Goal: Communication & Community: Answer question/provide support

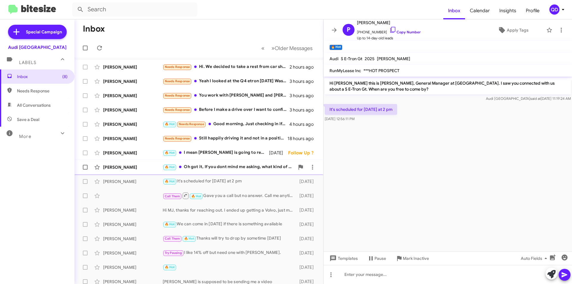
click at [150, 172] on div "[PERSON_NAME] 🔥 Hot Oh got it, If you dont mind me asking, what kind of deal ar…" at bounding box center [198, 167] width 239 height 12
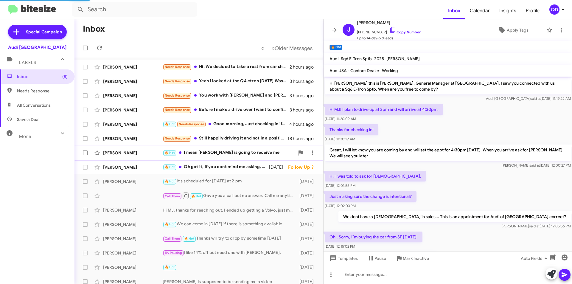
scroll to position [82, 0]
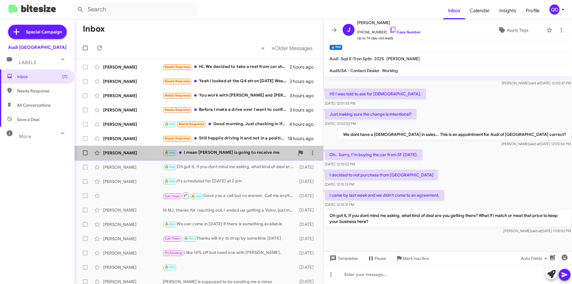
click at [249, 155] on div "🔥 Hot I mean [PERSON_NAME] is going to receive me" at bounding box center [229, 152] width 132 height 7
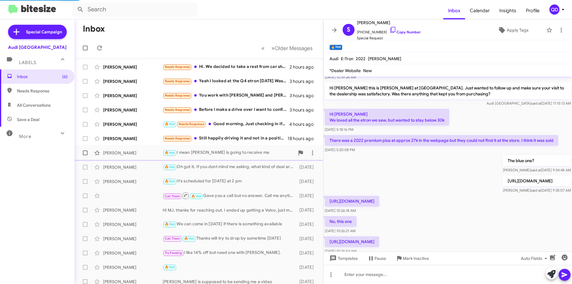
scroll to position [255, 0]
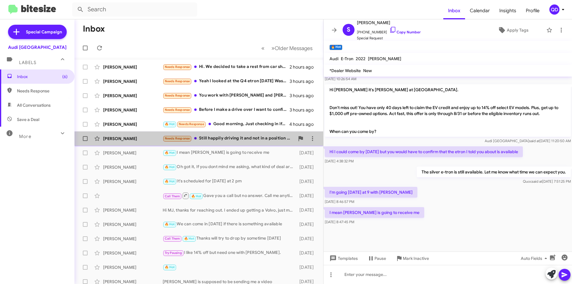
click at [243, 140] on div "Needs Response Still happily driving it and not in a position to sell yet. Than…" at bounding box center [229, 138] width 132 height 7
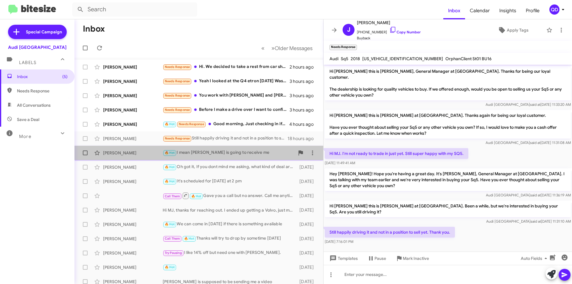
click at [238, 154] on div "🔥 Hot I mean [PERSON_NAME] is going to receive me" at bounding box center [229, 152] width 132 height 7
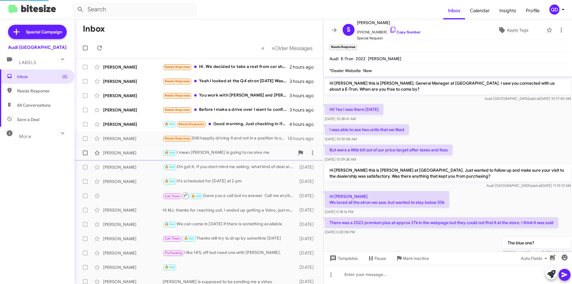
scroll to position [255, 0]
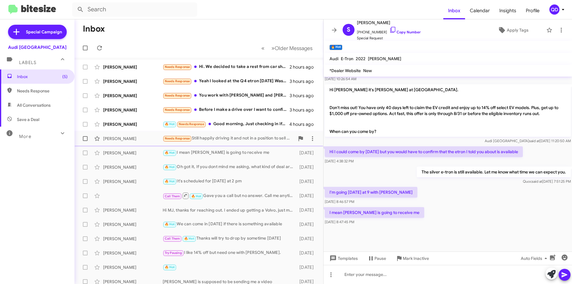
click at [241, 139] on div "Needs Response Still happily driving it and not in a position to sell yet. Than…" at bounding box center [229, 138] width 132 height 7
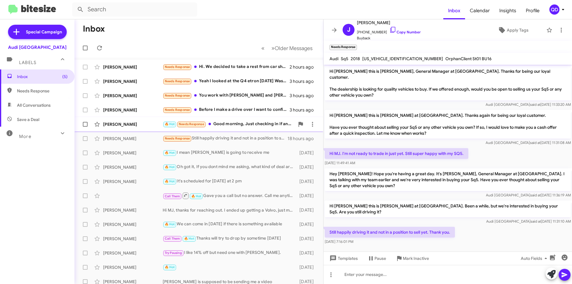
click at [238, 122] on div "🔥 Hot Needs Response Good morning, Just checking in if any Certified S5, S6, S7…" at bounding box center [229, 124] width 132 height 7
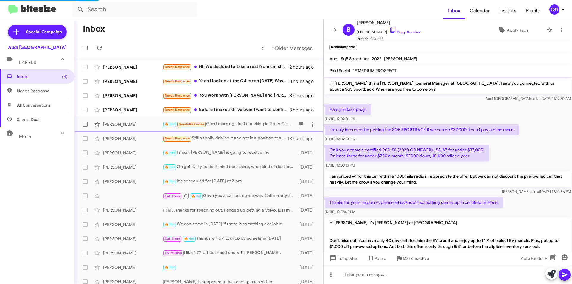
scroll to position [136, 0]
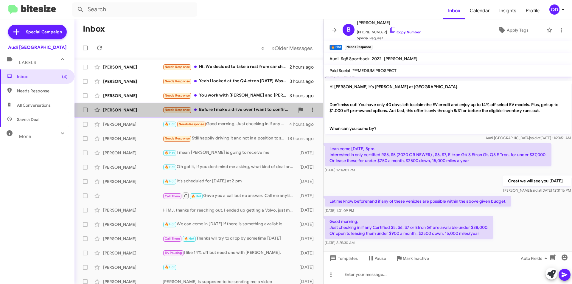
click at [239, 114] on div "[PERSON_NAME] Needs Response Before I make a drive over I want to confirm that …" at bounding box center [198, 110] width 239 height 12
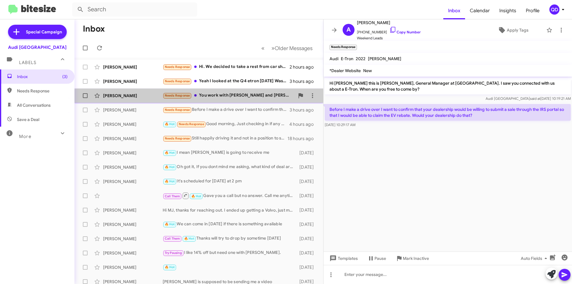
click at [243, 99] on div "Needs Response You work with [PERSON_NAME] and [PERSON_NAME]?" at bounding box center [229, 95] width 132 height 7
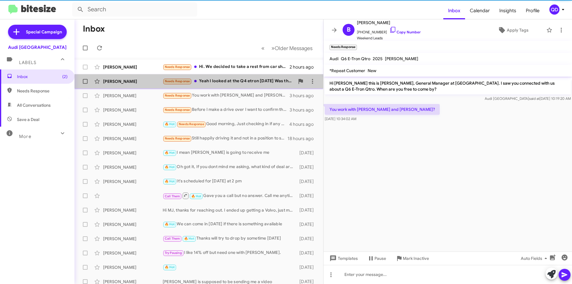
click at [244, 87] on div "[PERSON_NAME] Needs Response Yeah I looked at the Q4 etron [DATE] Was thinking …" at bounding box center [198, 81] width 239 height 12
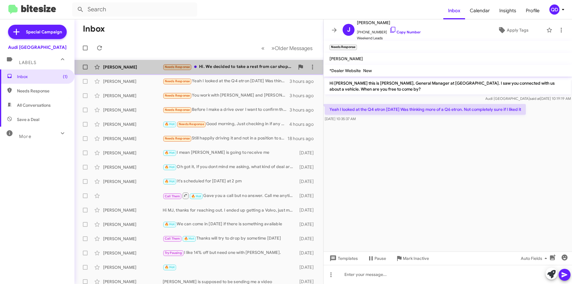
click at [240, 69] on div "Needs Response Hi. We decided to take a rest from car shopping for now. We'll m…" at bounding box center [229, 67] width 132 height 7
